Goal: Information Seeking & Learning: Check status

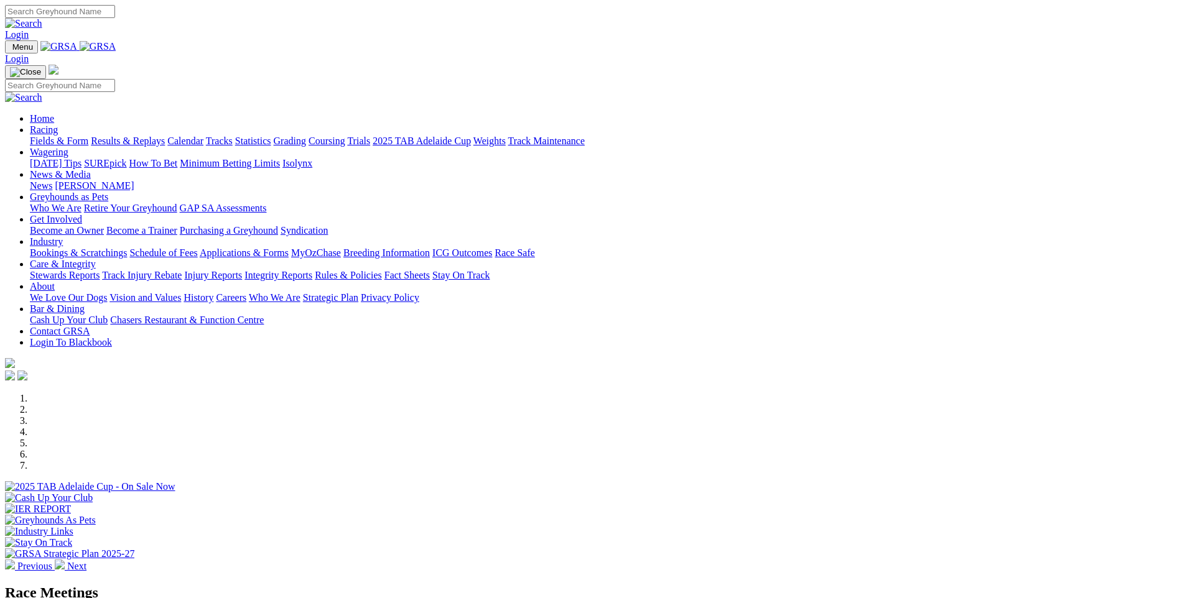
click at [96, 259] on link "Care & Integrity" at bounding box center [63, 264] width 66 height 11
click at [63, 236] on link "Industry" at bounding box center [46, 241] width 33 height 11
click at [289, 247] on link "Applications & Forms" at bounding box center [244, 252] width 89 height 11
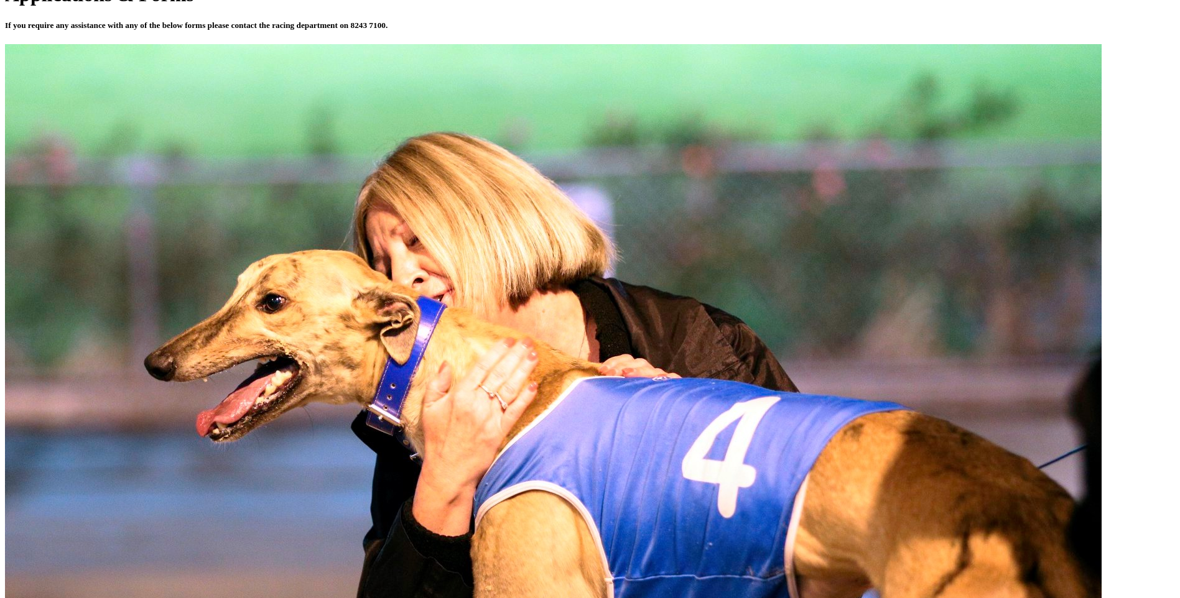
scroll to position [622, 0]
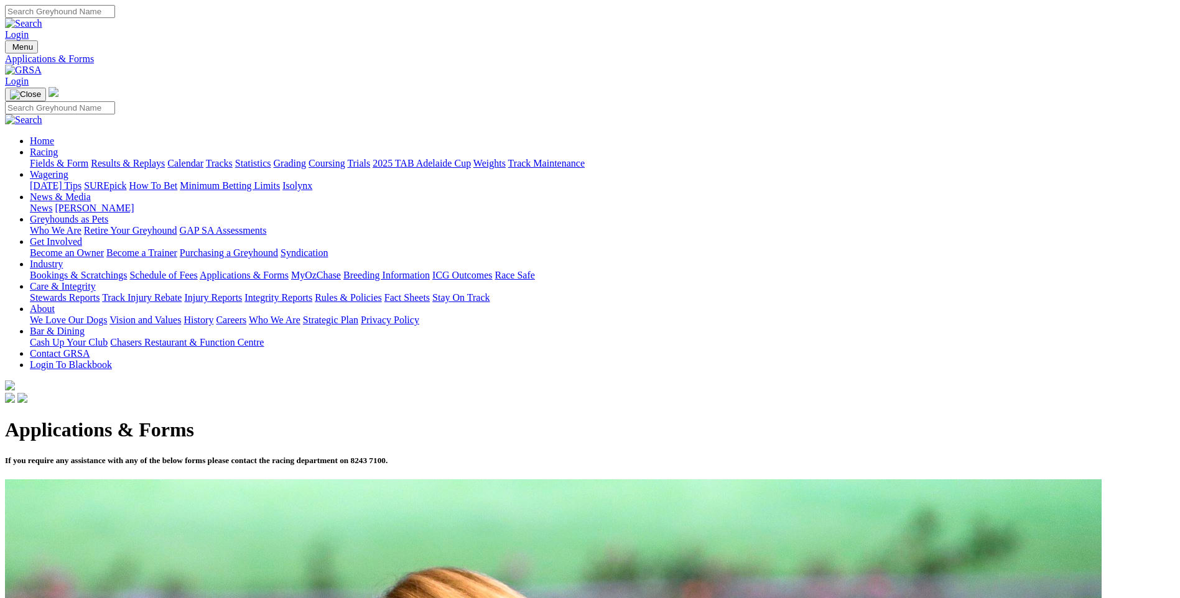
click at [165, 158] on link "Results & Replays" at bounding box center [128, 163] width 74 height 11
